Goal: Transaction & Acquisition: Subscribe to service/newsletter

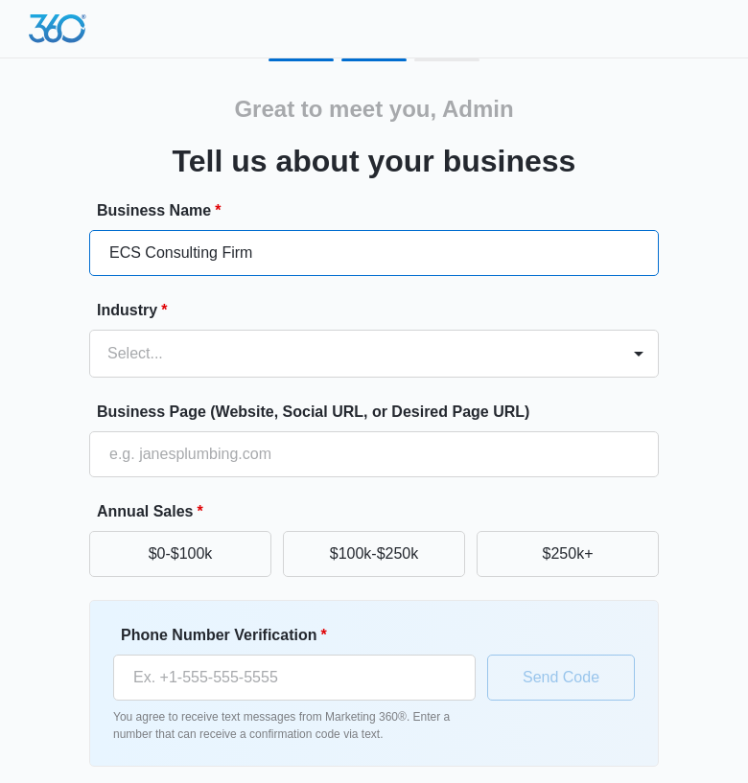
type input "ECS Consulting Firm"
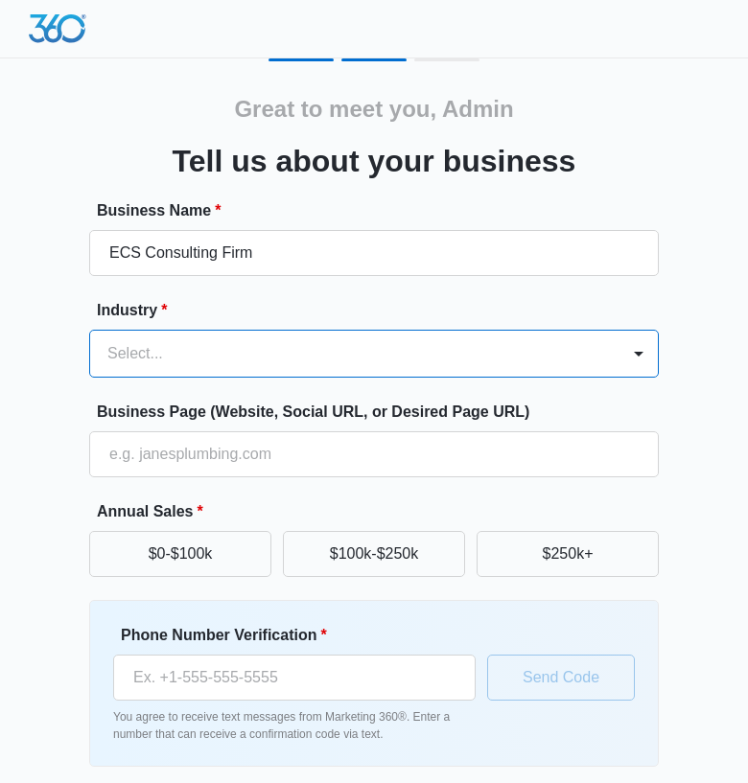
click at [596, 346] on div "Select..." at bounding box center [354, 354] width 529 height 46
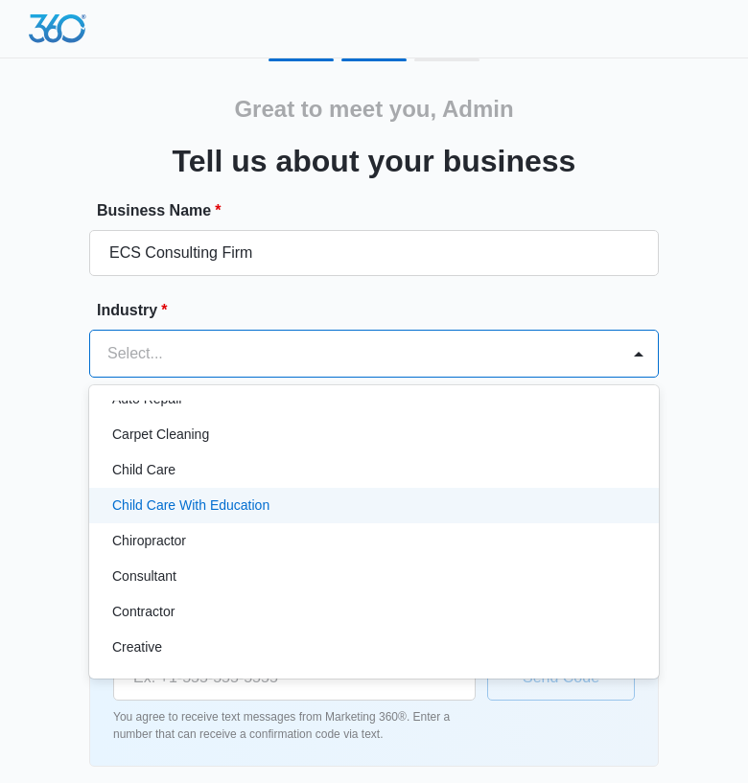
scroll to position [282, 0]
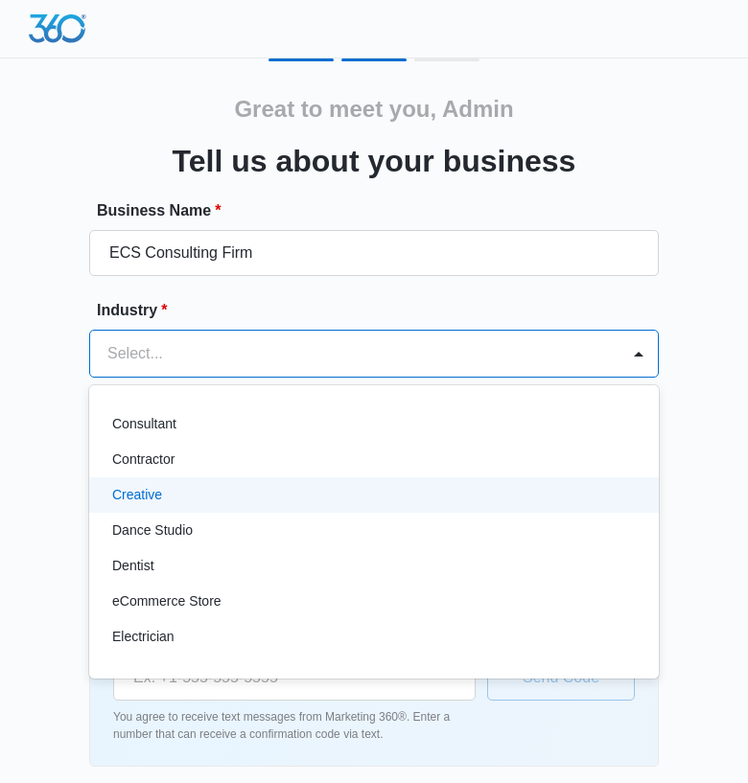
click at [374, 502] on div "Creative" at bounding box center [372, 495] width 520 height 20
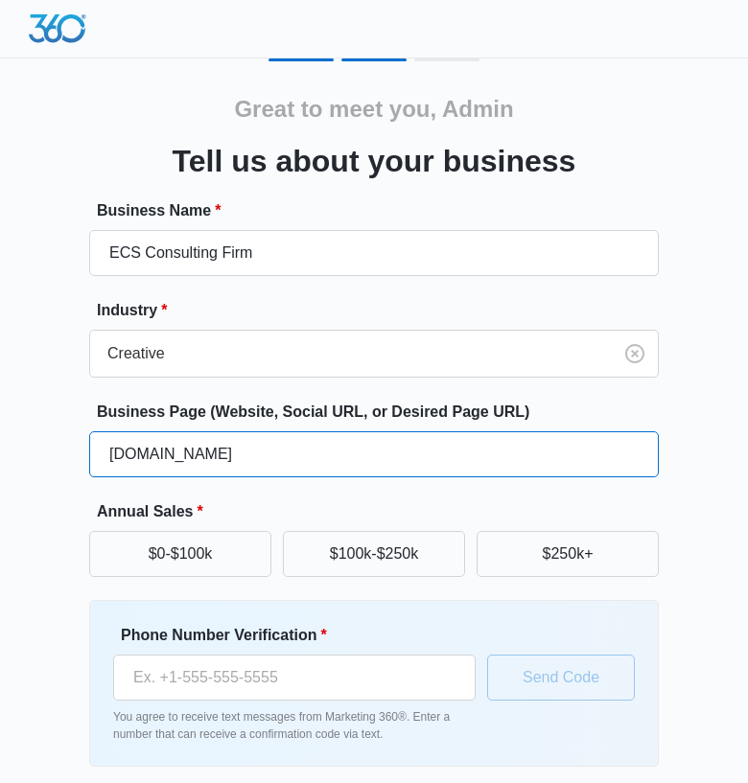
type input "[DOMAIN_NAME]"
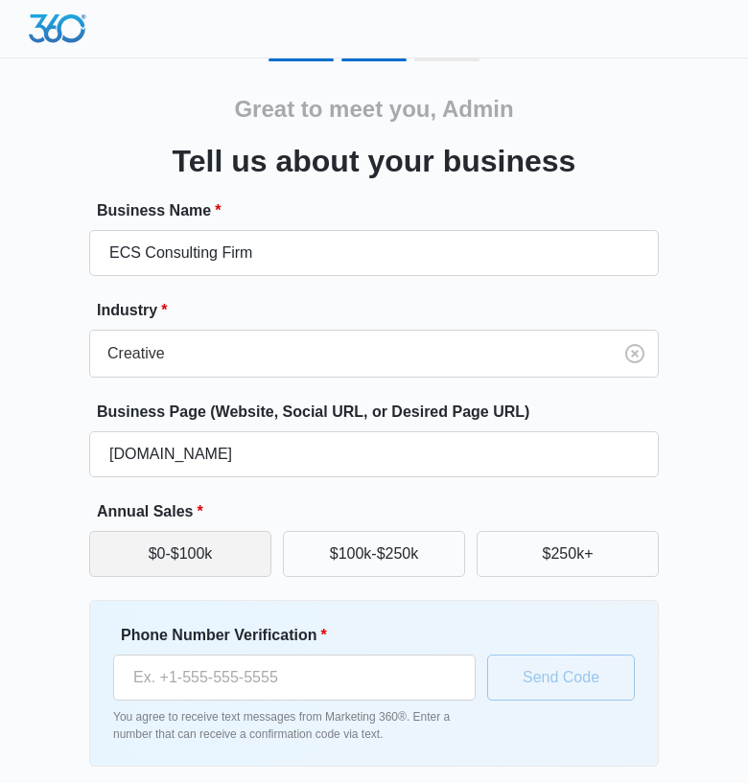
click at [268, 554] on div "$0-$100k $100k-$250k $250k+" at bounding box center [374, 554] width 570 height 46
click at [266, 553] on button "$0-$100k" at bounding box center [180, 554] width 182 height 46
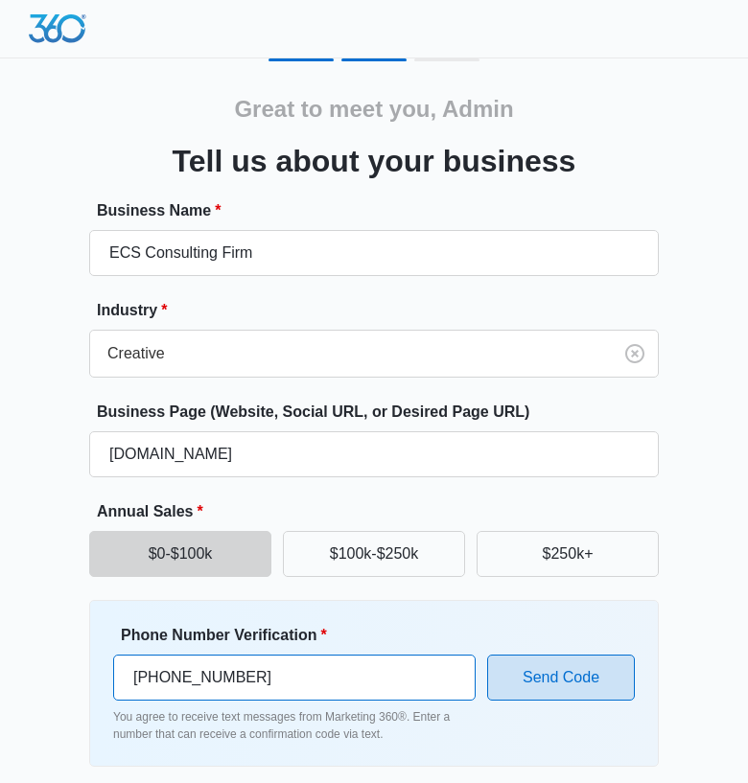
type input "(505) 318-4579"
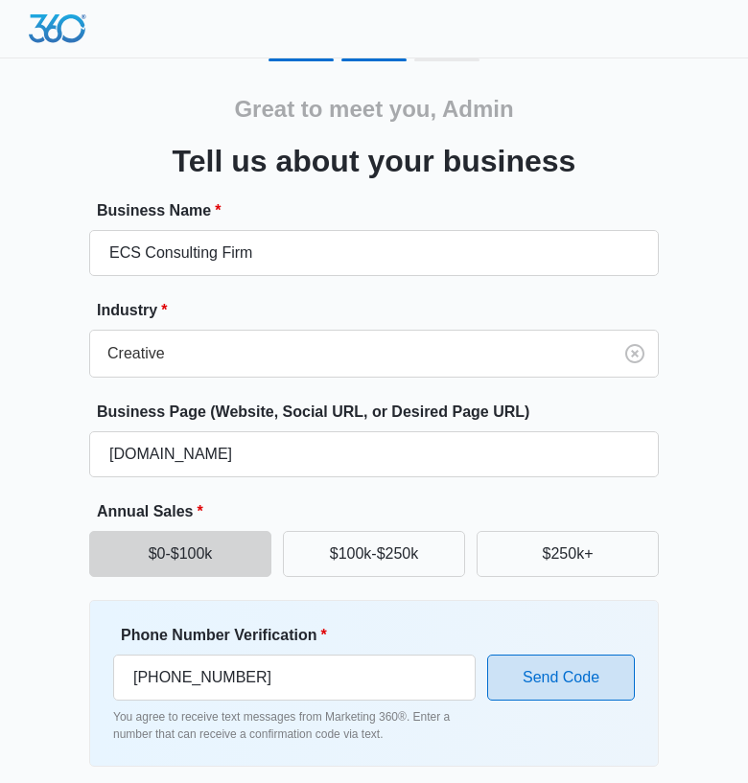
click at [550, 681] on button "Send Code" at bounding box center [561, 678] width 148 height 46
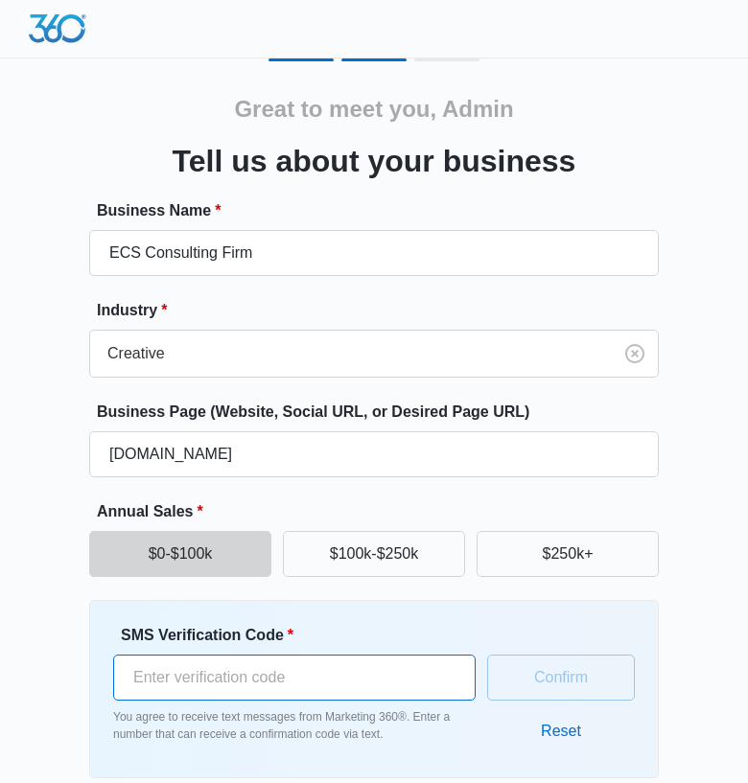
click at [199, 678] on input "SMS Verification Code *" at bounding box center [294, 678] width 362 height 46
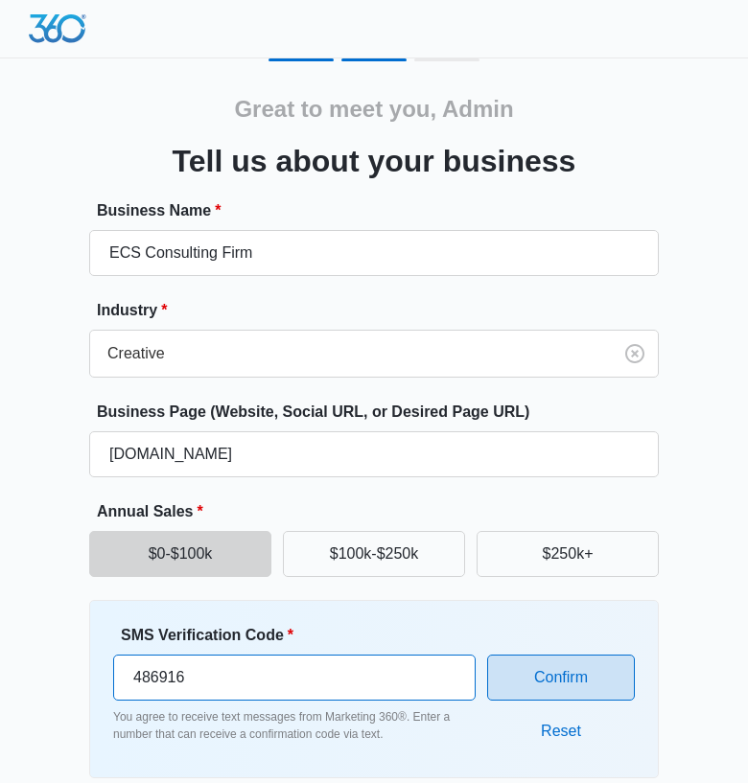
type input "486916"
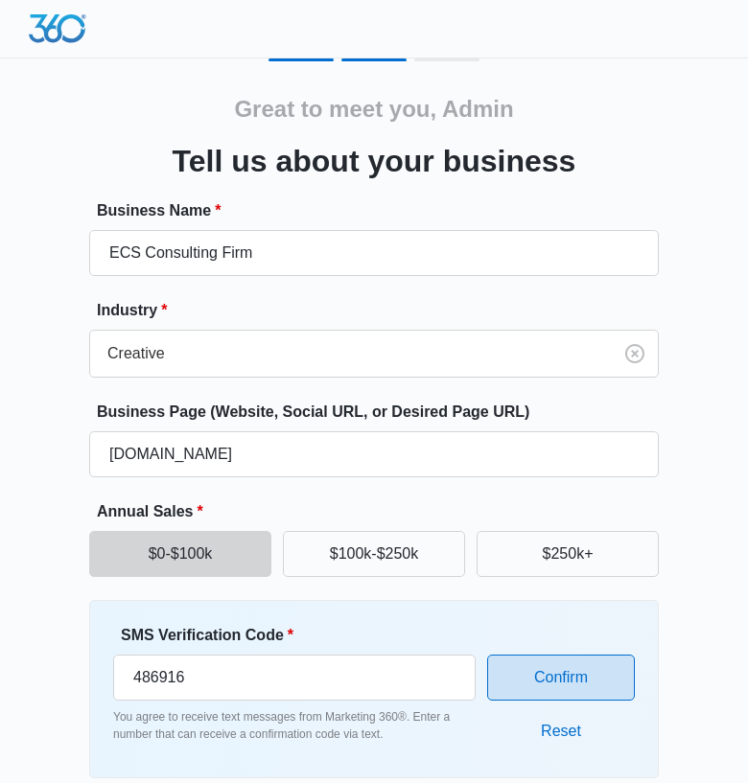
click at [525, 677] on button "Confirm" at bounding box center [561, 678] width 148 height 46
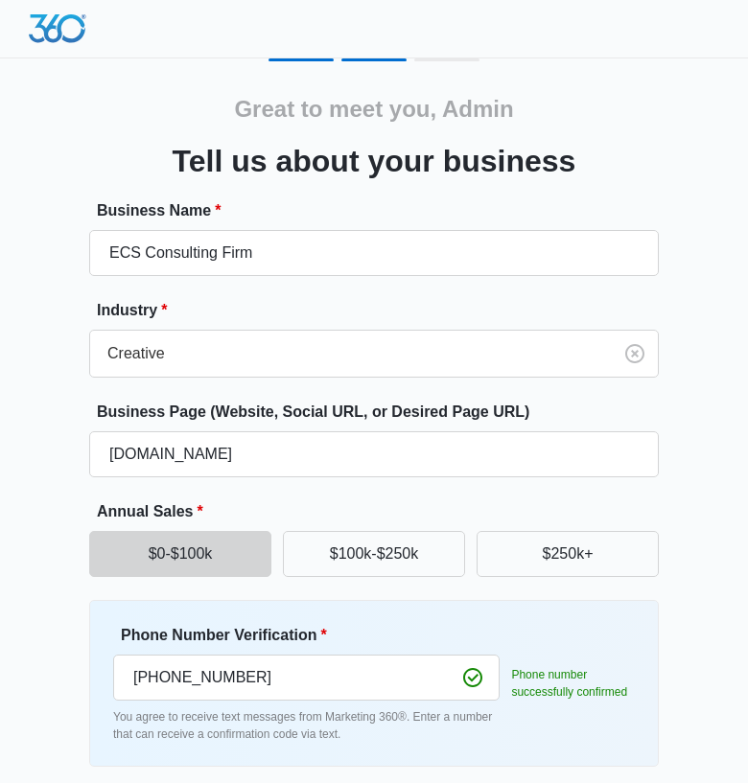
scroll to position [76, 0]
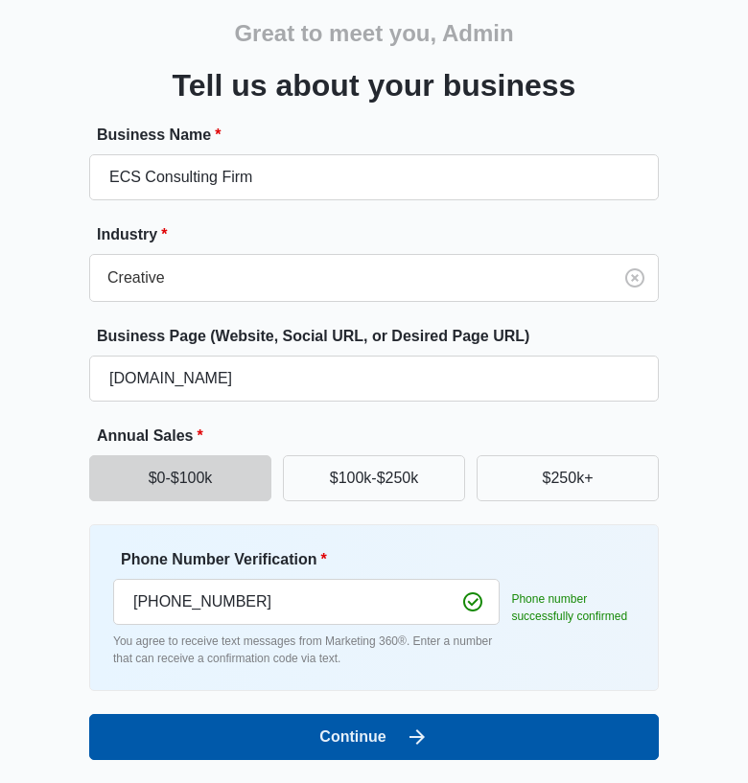
click at [447, 730] on button "Continue" at bounding box center [374, 737] width 570 height 46
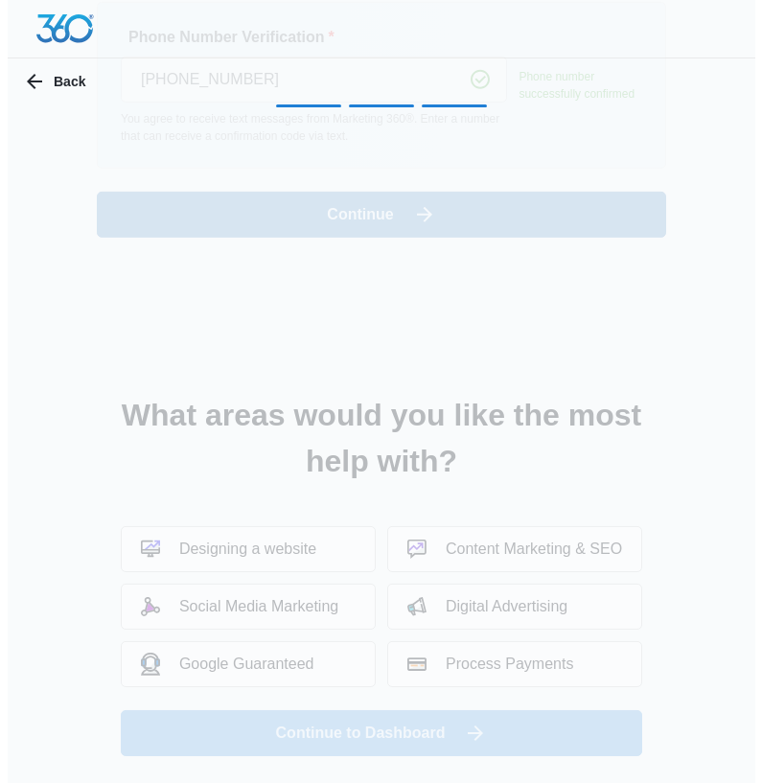
scroll to position [0, 0]
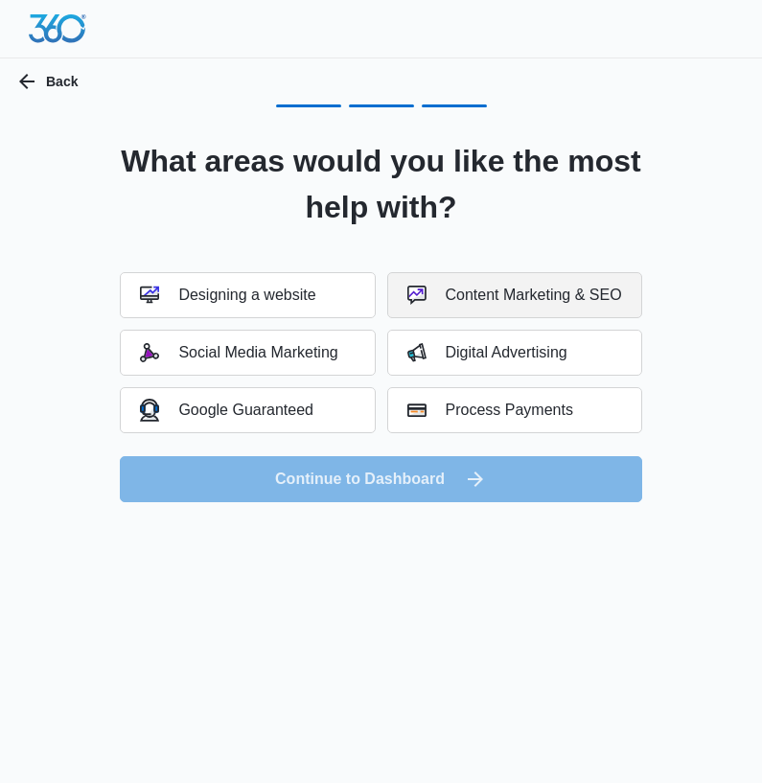
click at [517, 290] on div "Content Marketing & SEO" at bounding box center [515, 295] width 215 height 19
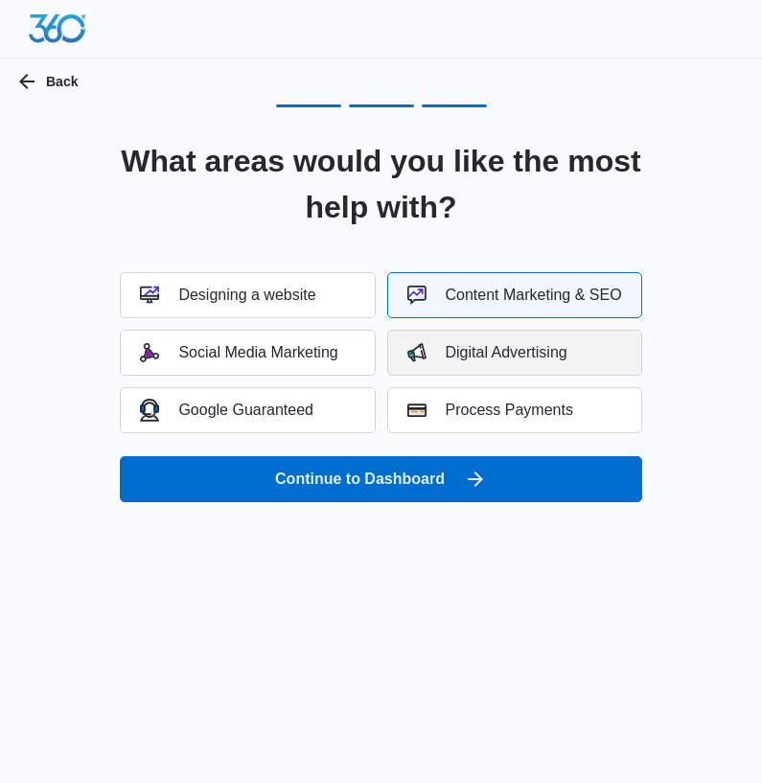
click at [497, 341] on button "Digital Advertising" at bounding box center [514, 353] width 255 height 46
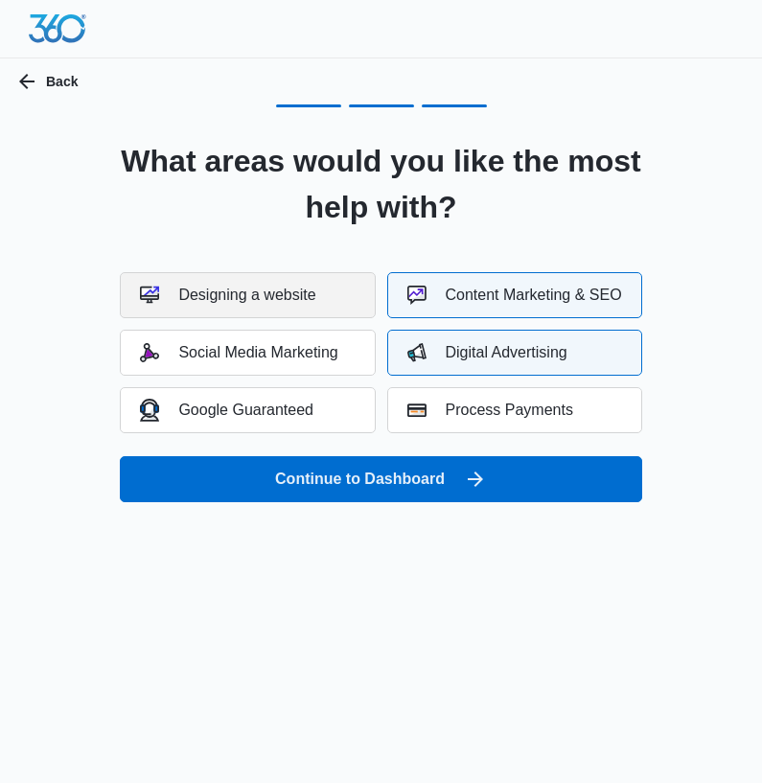
click at [250, 282] on button "Designing a website" at bounding box center [247, 295] width 255 height 46
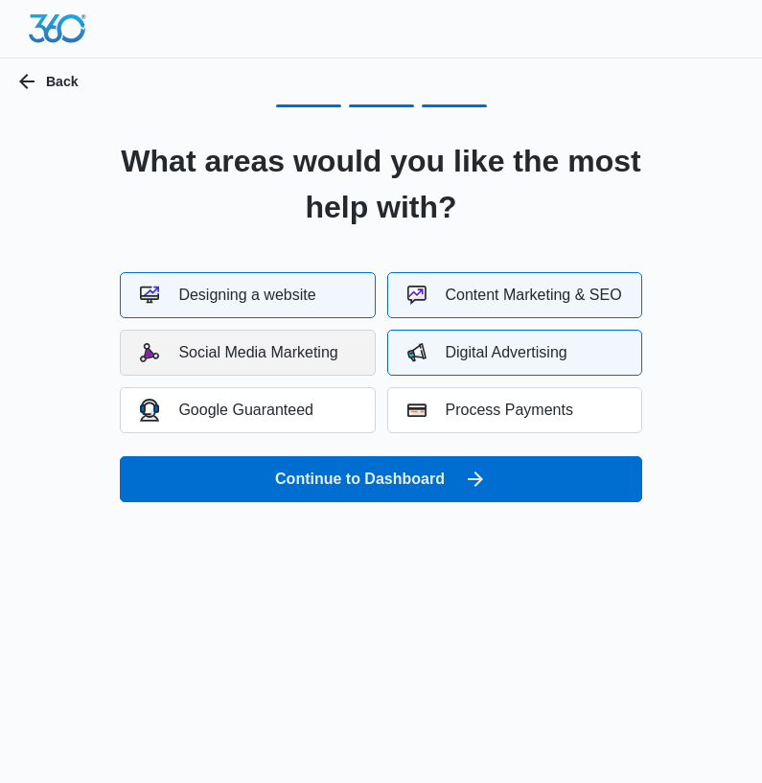
click at [251, 334] on button "Social Media Marketing" at bounding box center [247, 353] width 255 height 46
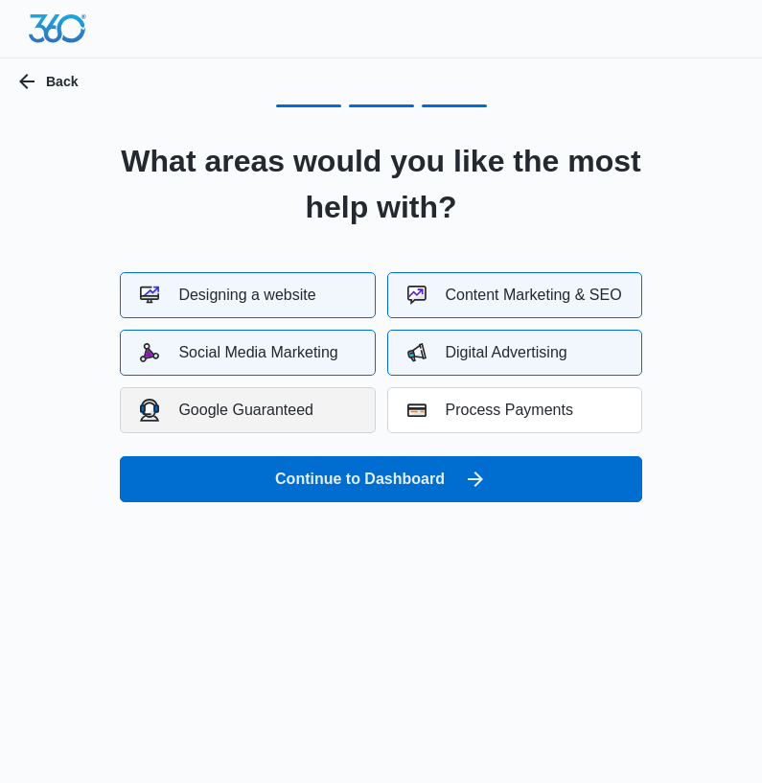
click at [265, 401] on div "Google Guaranteed" at bounding box center [227, 410] width 174 height 22
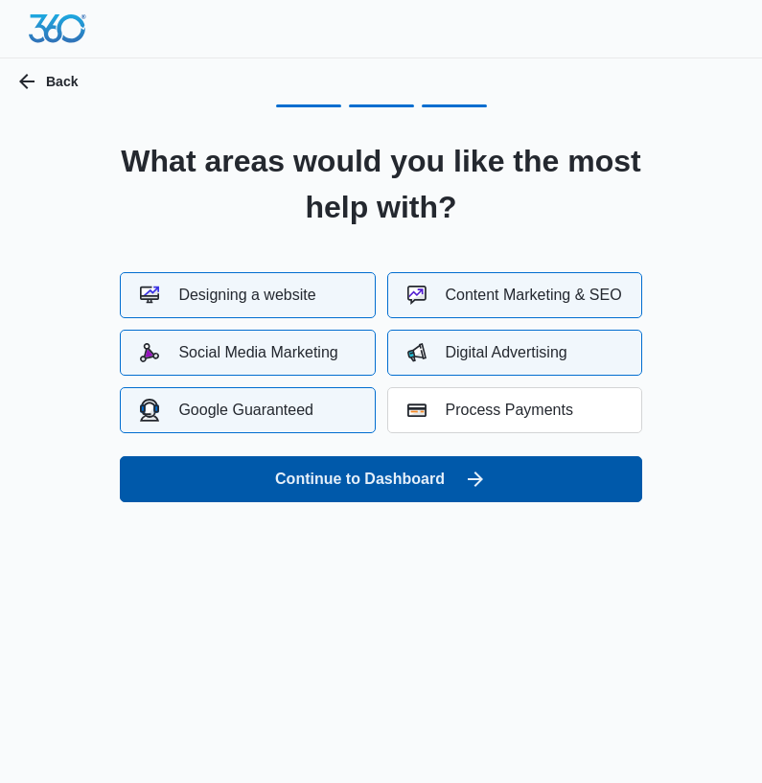
click at [472, 481] on icon "submit" at bounding box center [475, 479] width 23 height 23
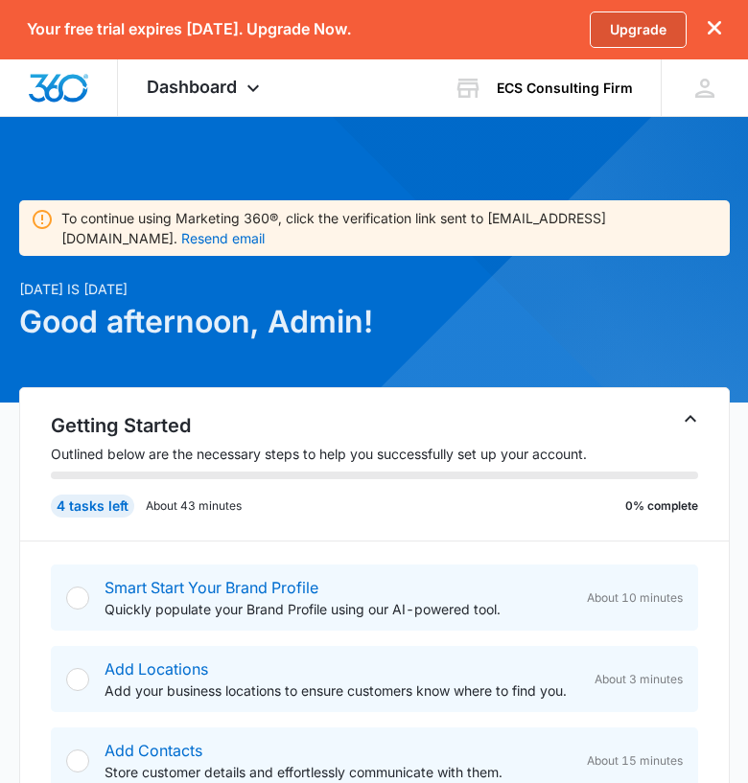
click at [634, 24] on link "Upgrade" at bounding box center [638, 30] width 97 height 36
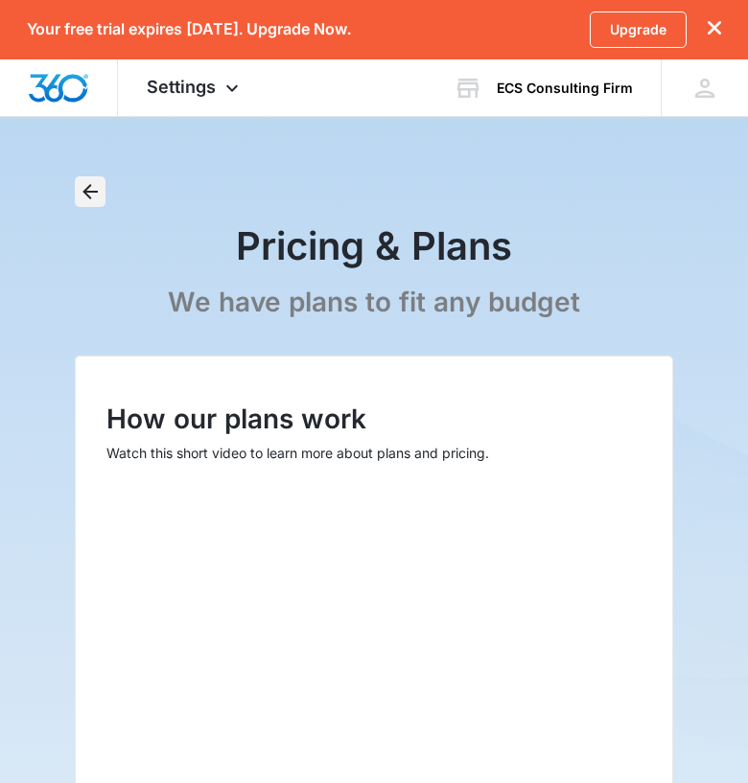
click at [92, 187] on icon "Back" at bounding box center [90, 191] width 23 height 23
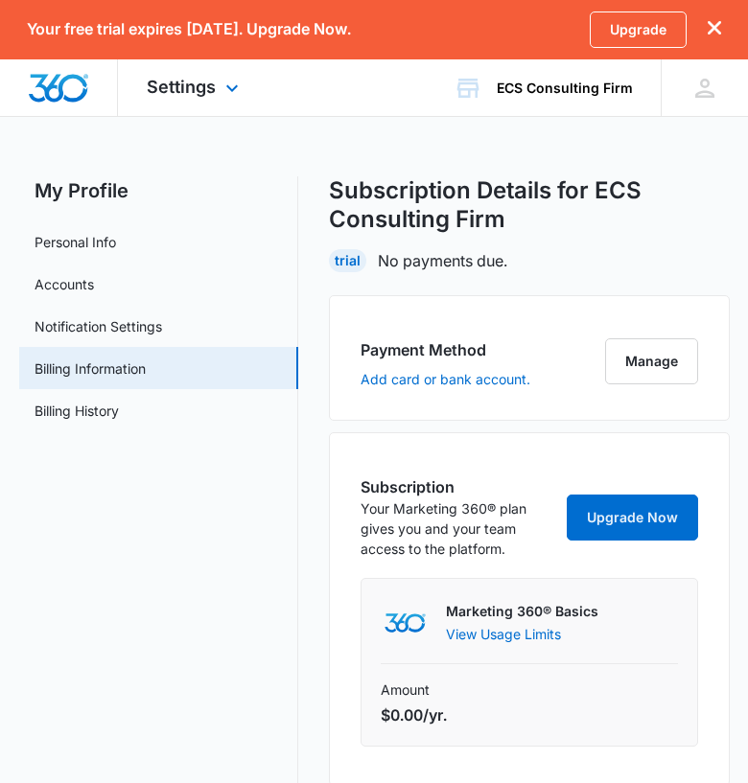
click at [67, 88] on img "Dashboard" at bounding box center [58, 88] width 61 height 29
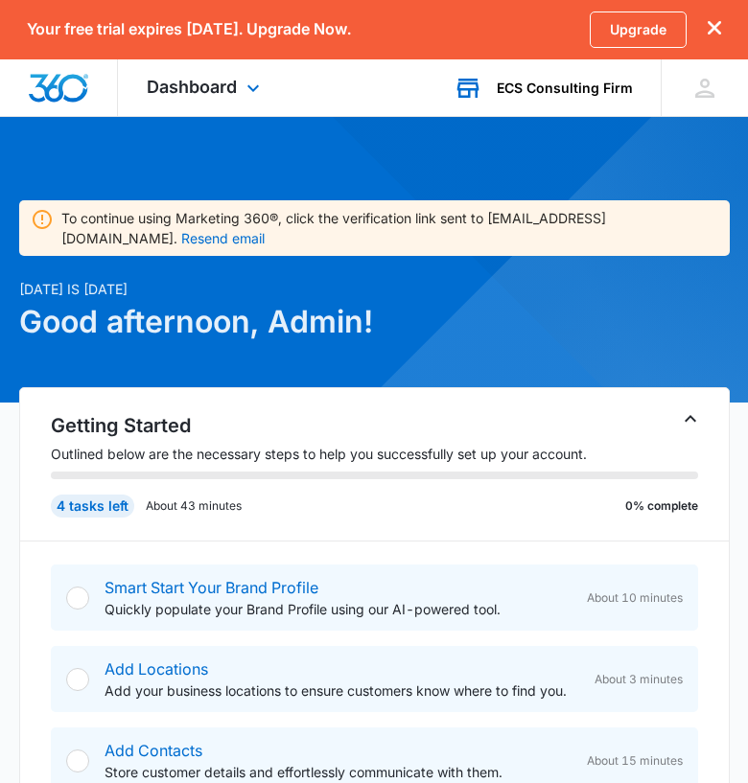
click at [545, 91] on div "ECS Consulting Firm" at bounding box center [565, 88] width 136 height 15
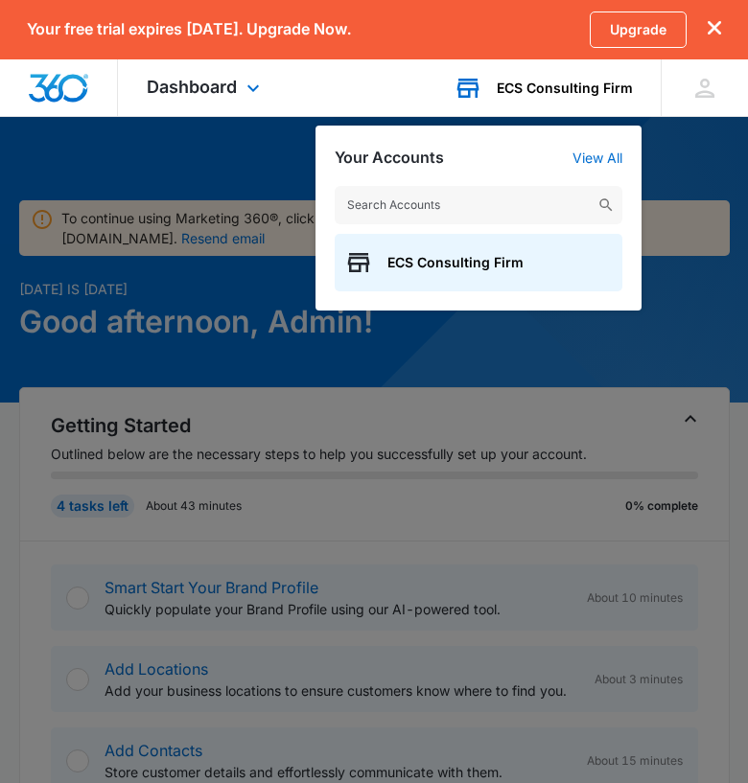
click at [540, 81] on div "ECS Consulting Firm" at bounding box center [565, 88] width 136 height 15
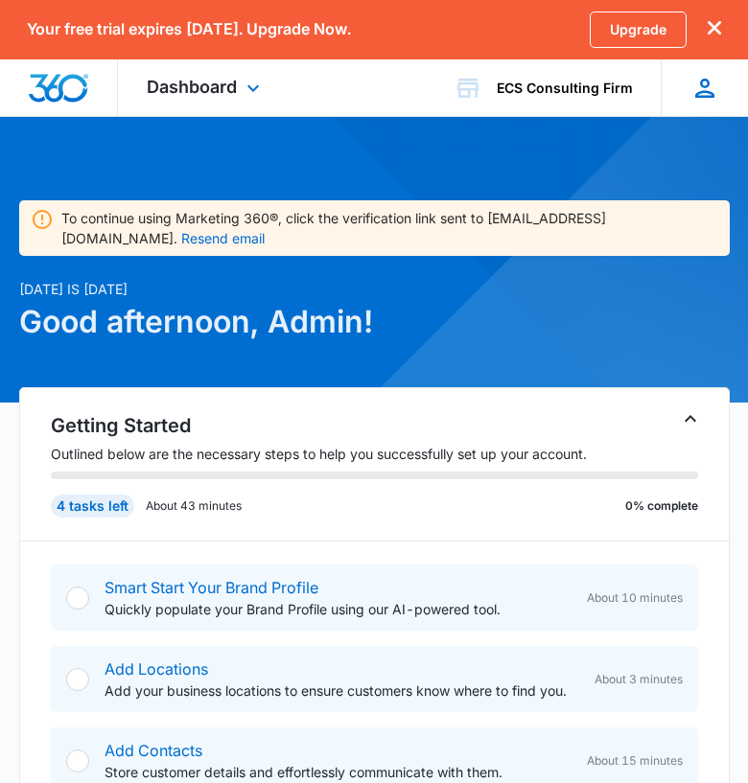
click at [697, 87] on icon at bounding box center [704, 88] width 29 height 29
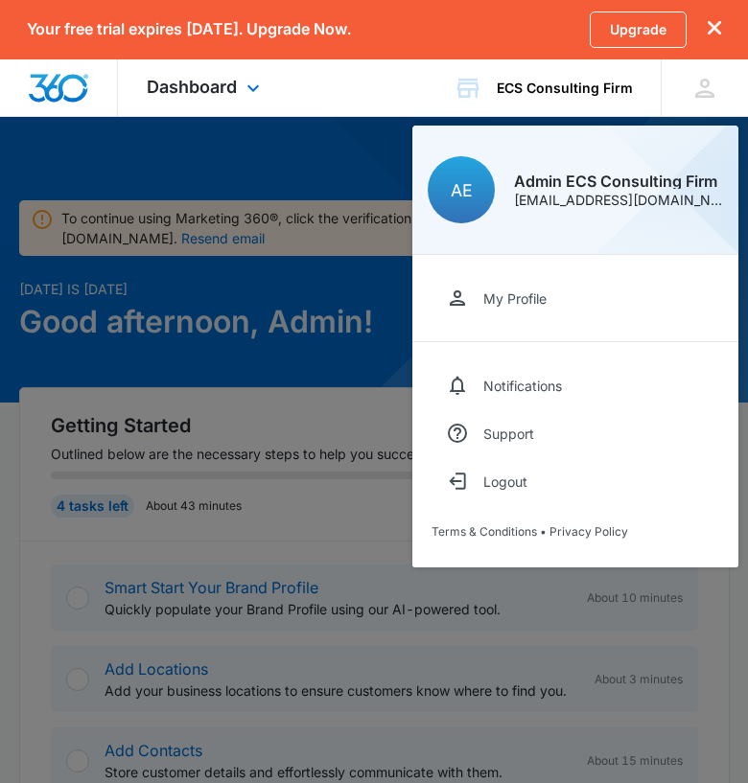
click at [184, 112] on div "Dashboard Apps Reputation Websites Forms CRM Email Shop Payments POS Ads Intell…" at bounding box center [205, 87] width 175 height 57
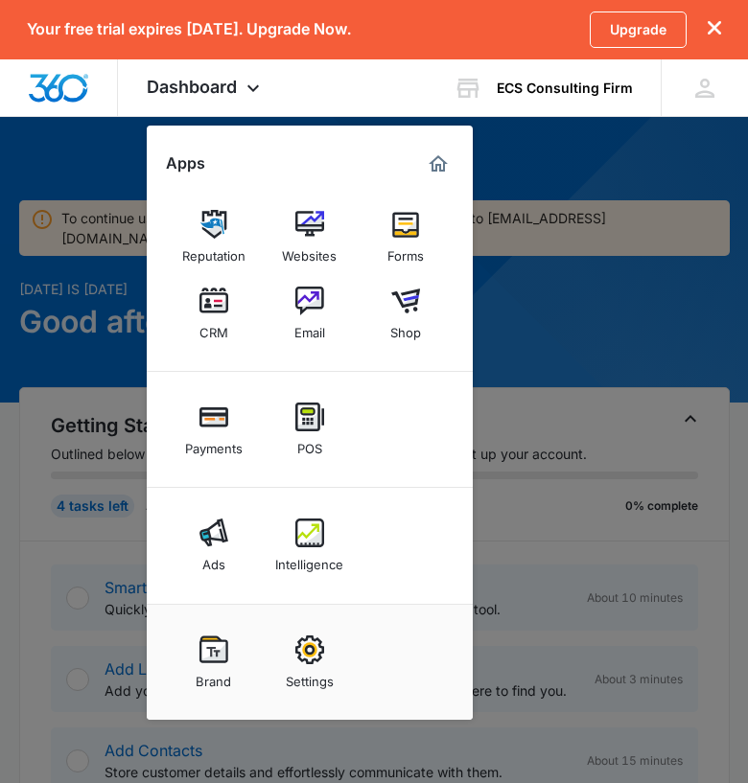
click at [534, 151] on div at bounding box center [374, 391] width 748 height 783
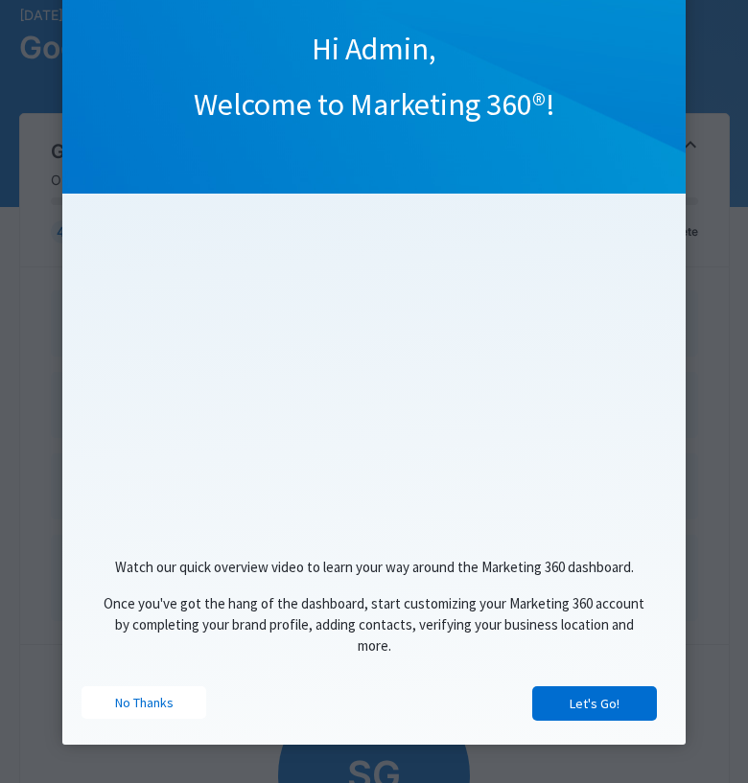
scroll to position [352, 0]
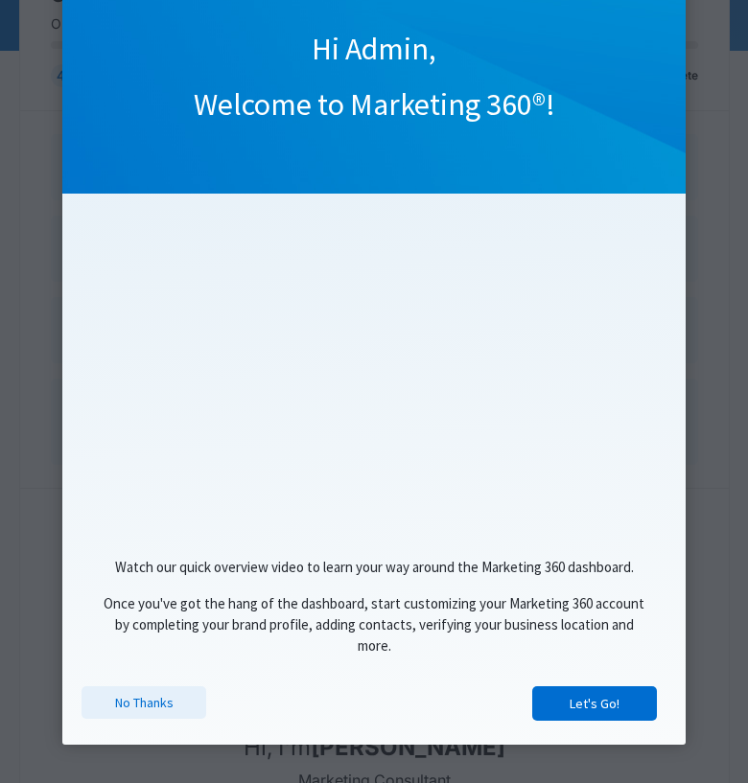
click at [126, 706] on link "No Thanks" at bounding box center [144, 703] width 125 height 33
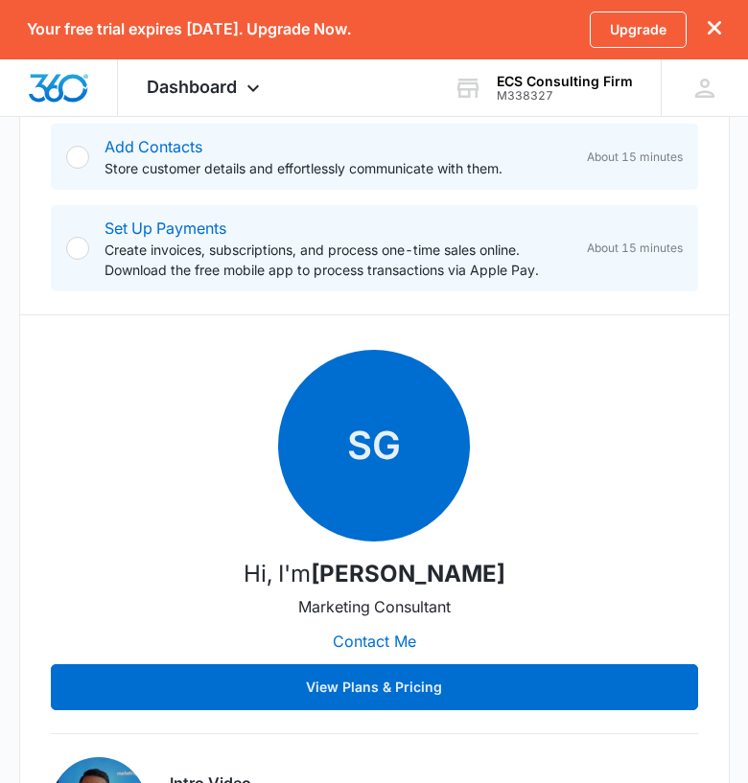
scroll to position [867, 0]
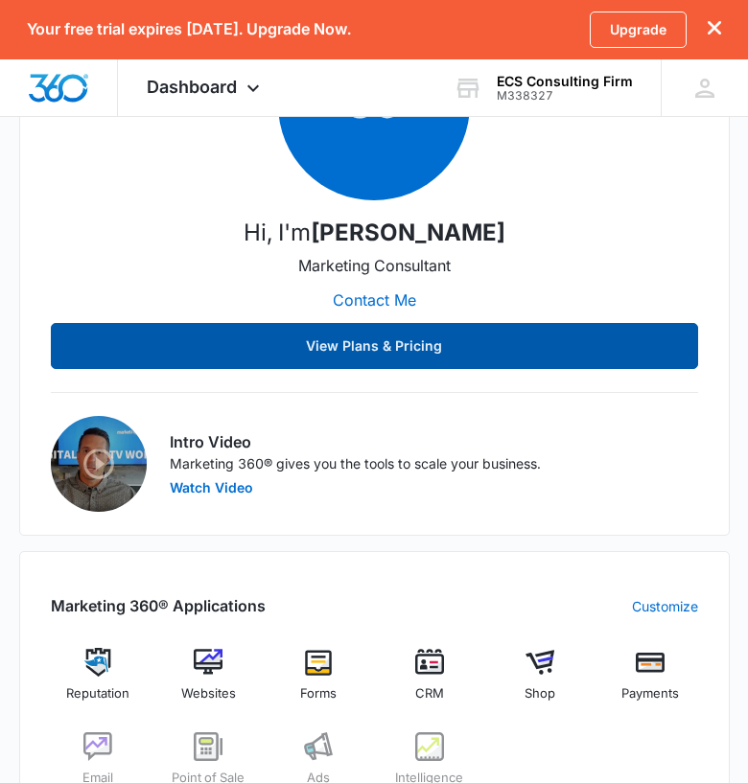
click at [215, 358] on button "View Plans & Pricing" at bounding box center [374, 346] width 647 height 46
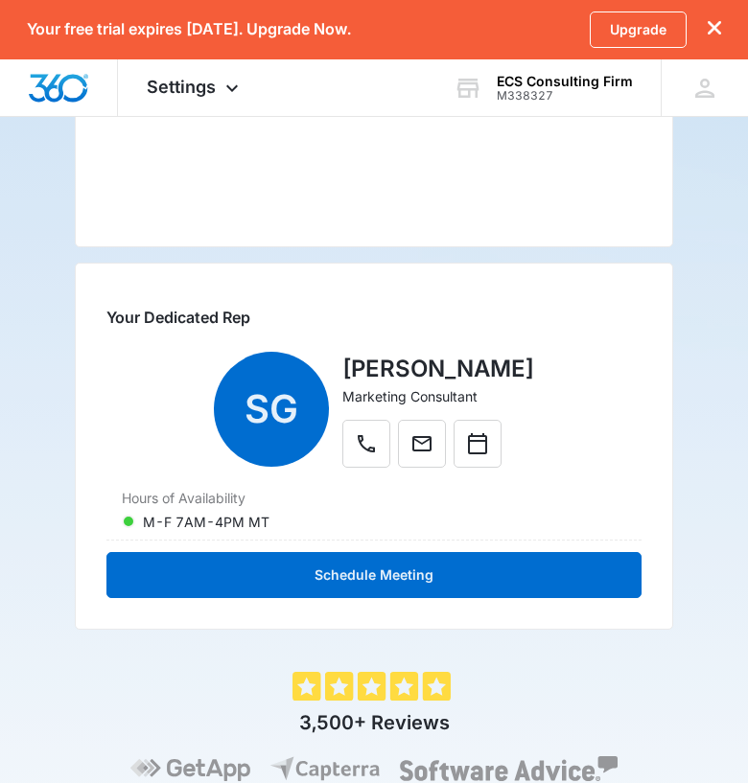
scroll to position [433, 0]
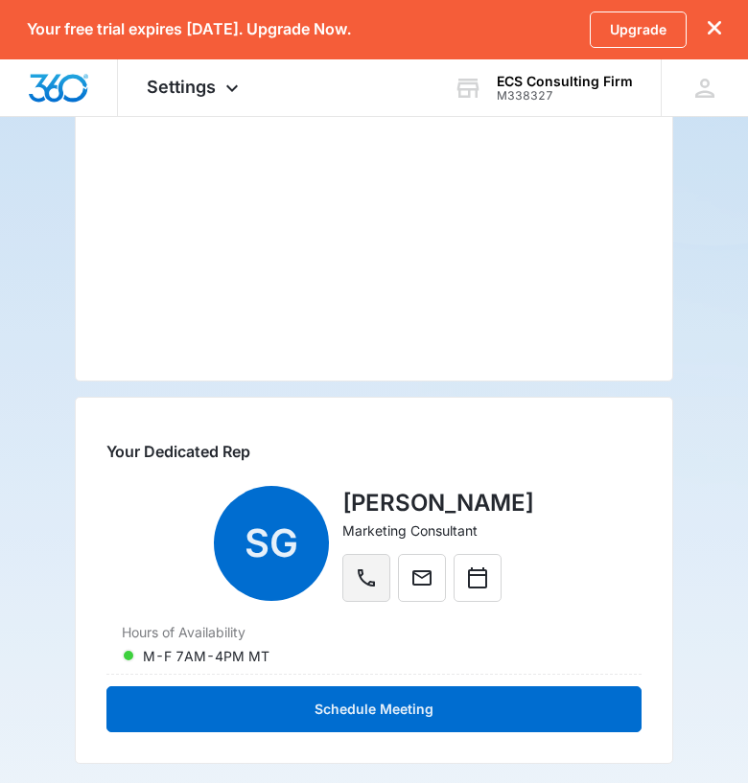
click at [375, 577] on icon "Phone" at bounding box center [366, 578] width 23 height 23
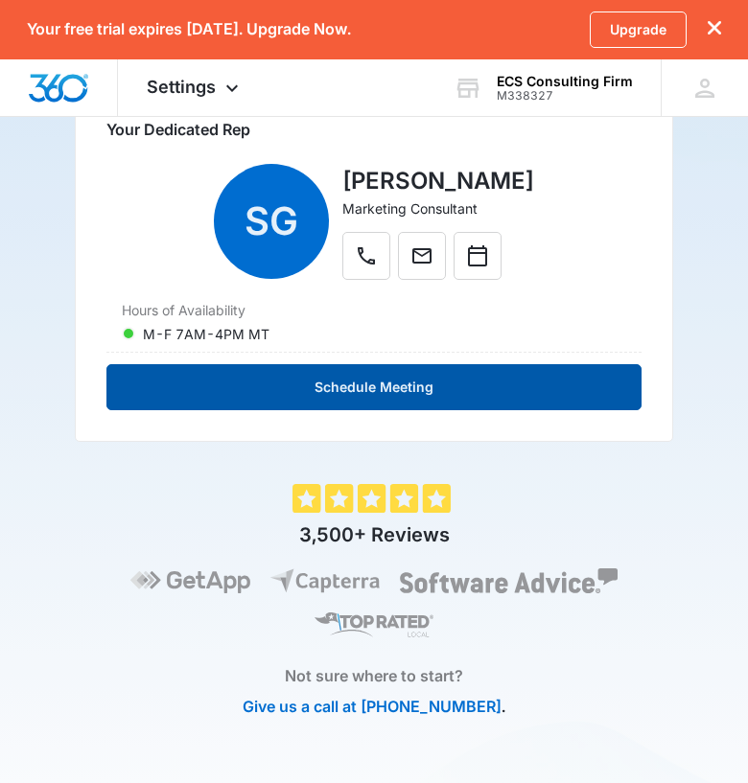
click at [370, 388] on button "Schedule Meeting" at bounding box center [373, 387] width 535 height 46
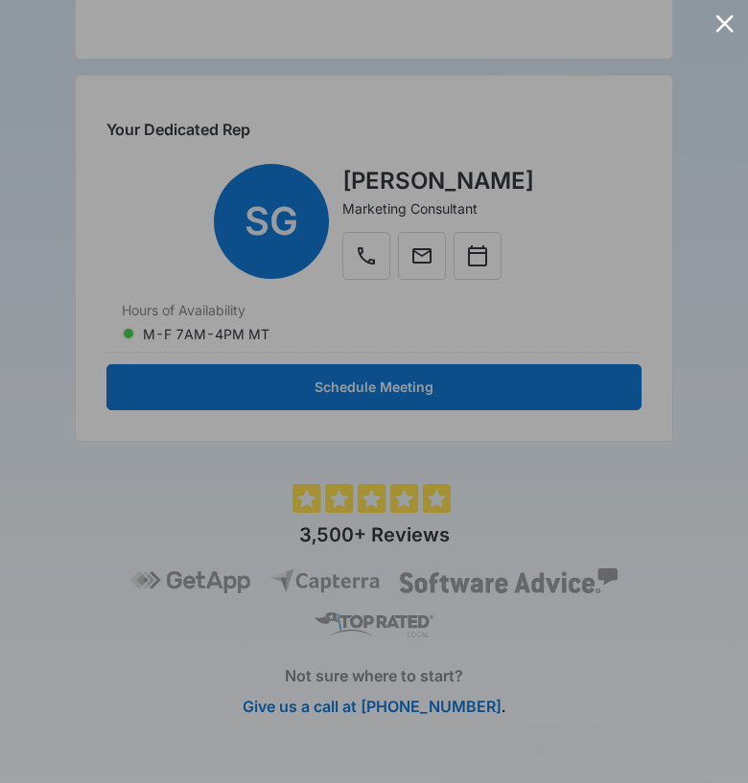
click at [729, 21] on div at bounding box center [724, 23] width 18 height 18
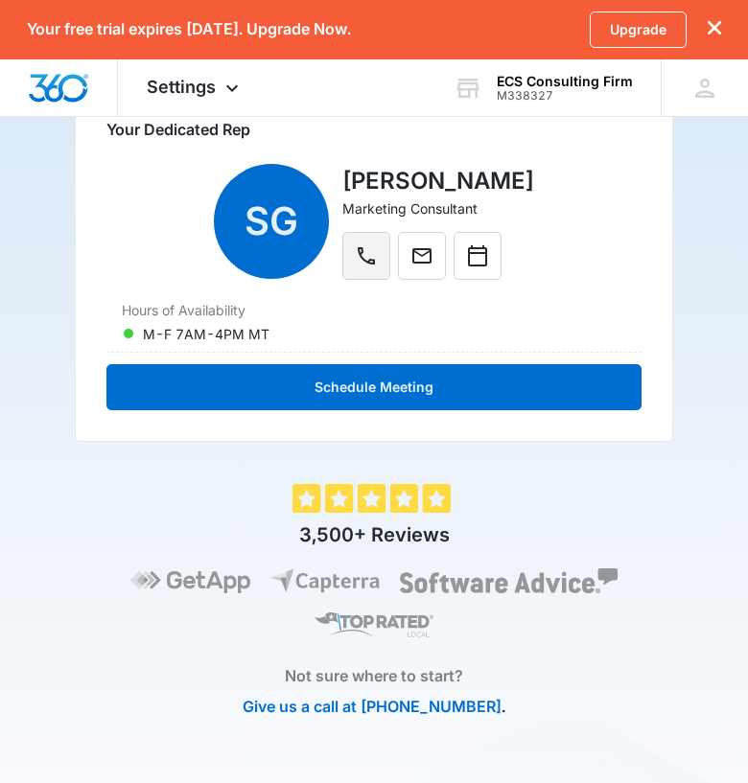
click at [378, 267] on icon "Phone" at bounding box center [366, 256] width 23 height 23
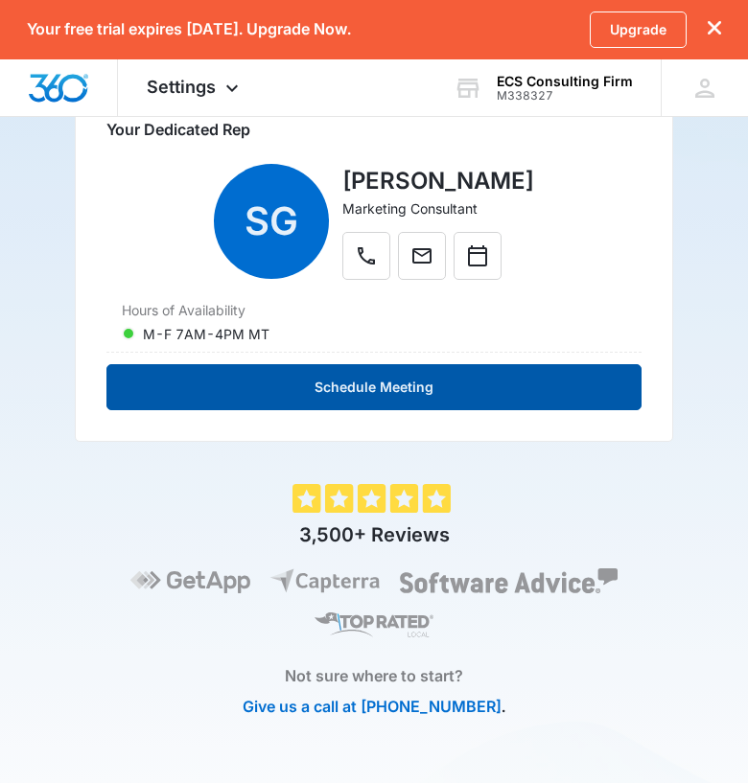
click at [352, 386] on button "Schedule Meeting" at bounding box center [373, 387] width 535 height 46
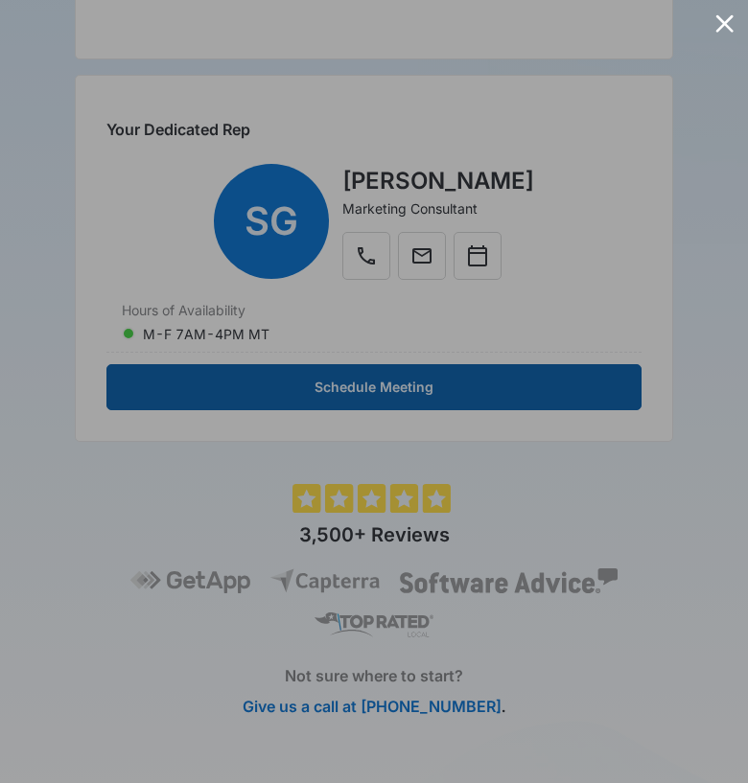
scroll to position [545, 0]
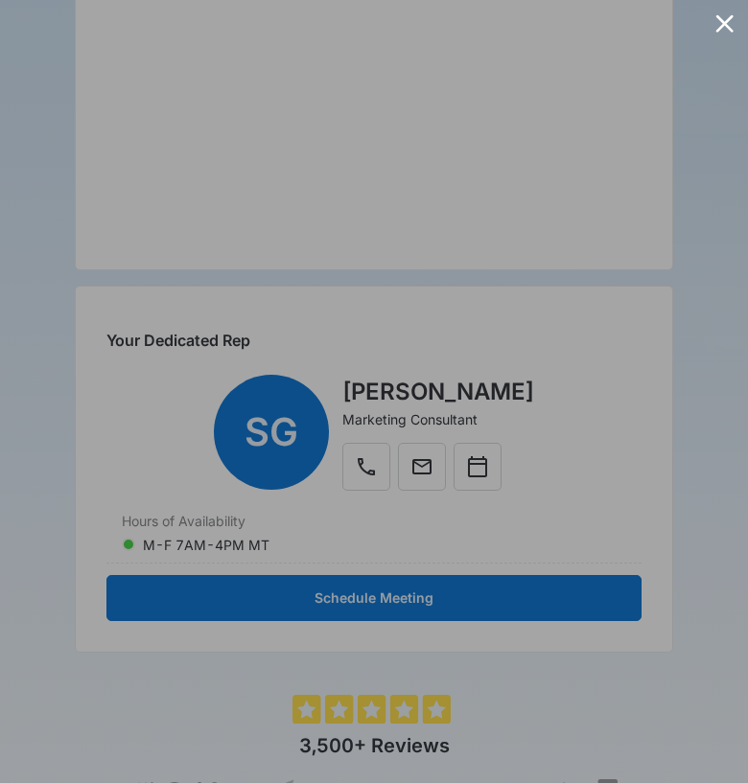
click at [730, 18] on div at bounding box center [724, 23] width 18 height 18
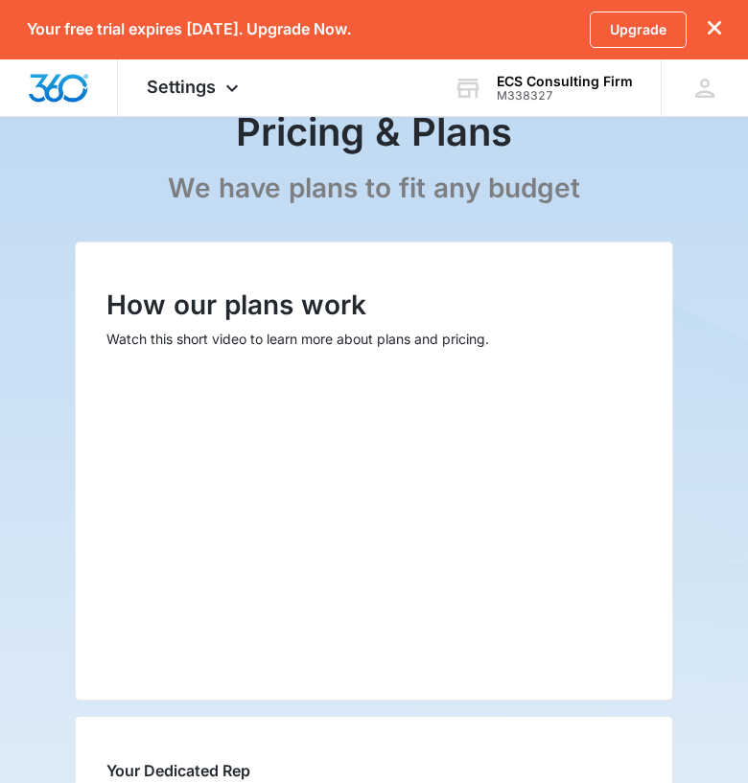
scroll to position [110, 0]
